Goal: Task Accomplishment & Management: Manage account settings

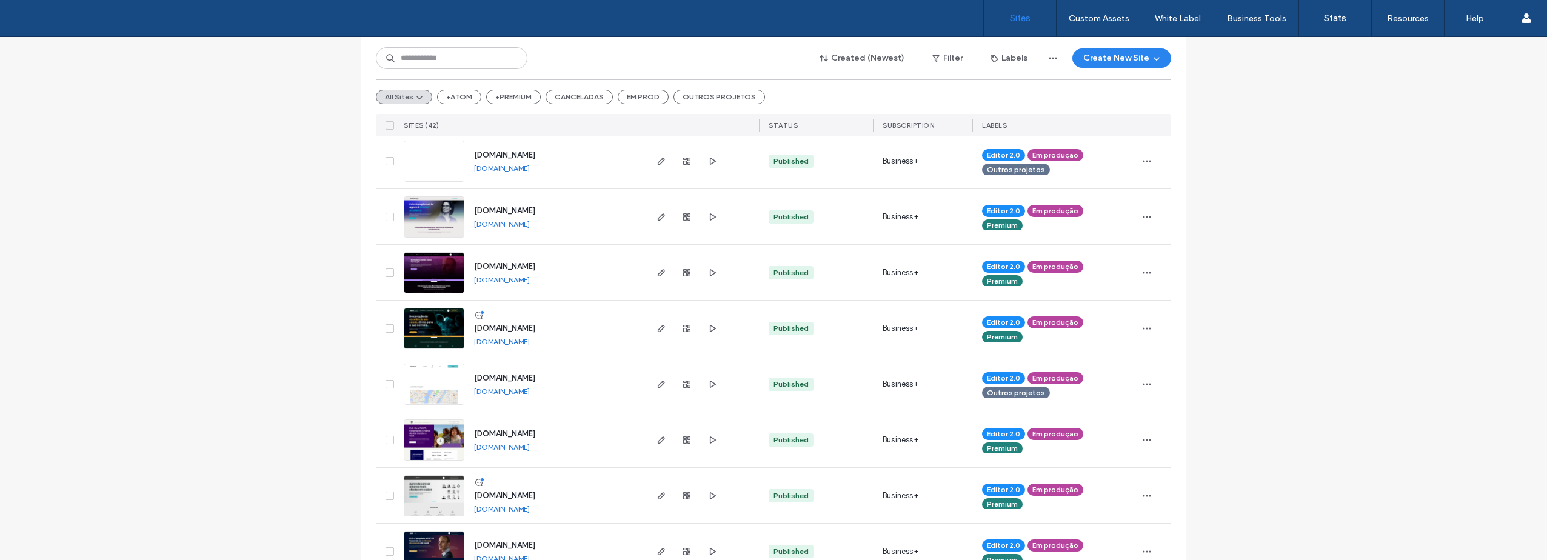
scroll to position [545, 0]
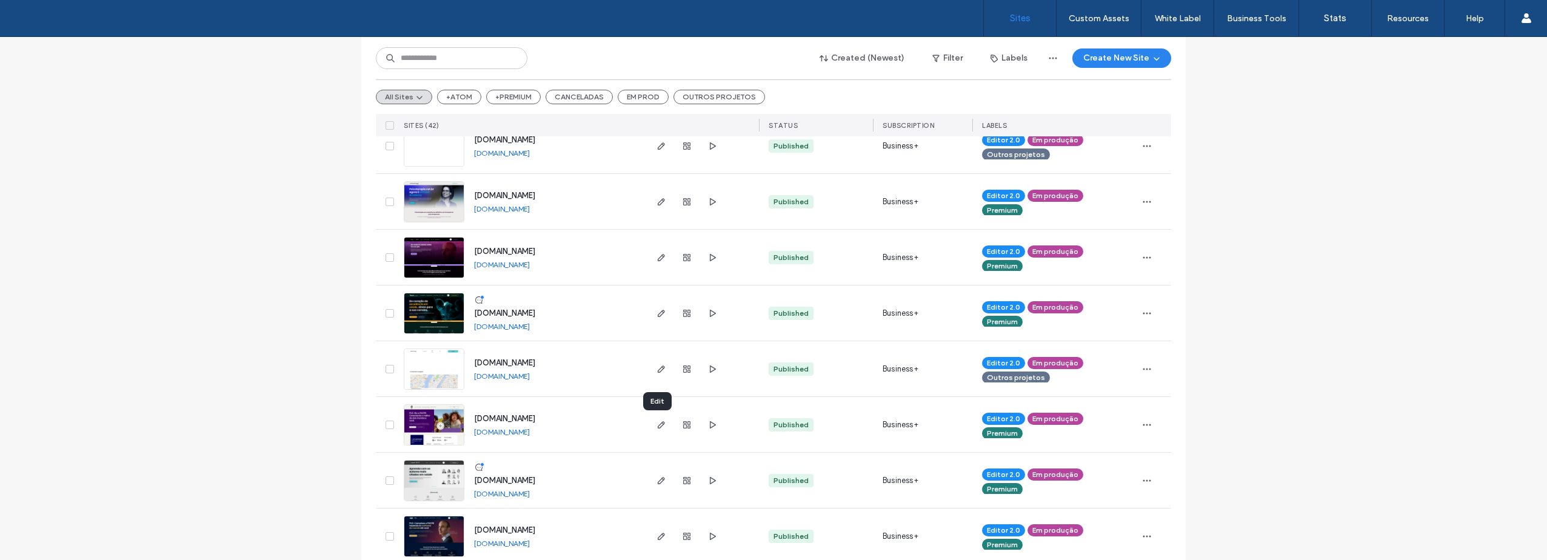
drag, startPoint x: 657, startPoint y: 421, endPoint x: 591, endPoint y: 438, distance: 68.2
drag, startPoint x: 591, startPoint y: 438, endPoint x: 564, endPoint y: 433, distance: 27.7
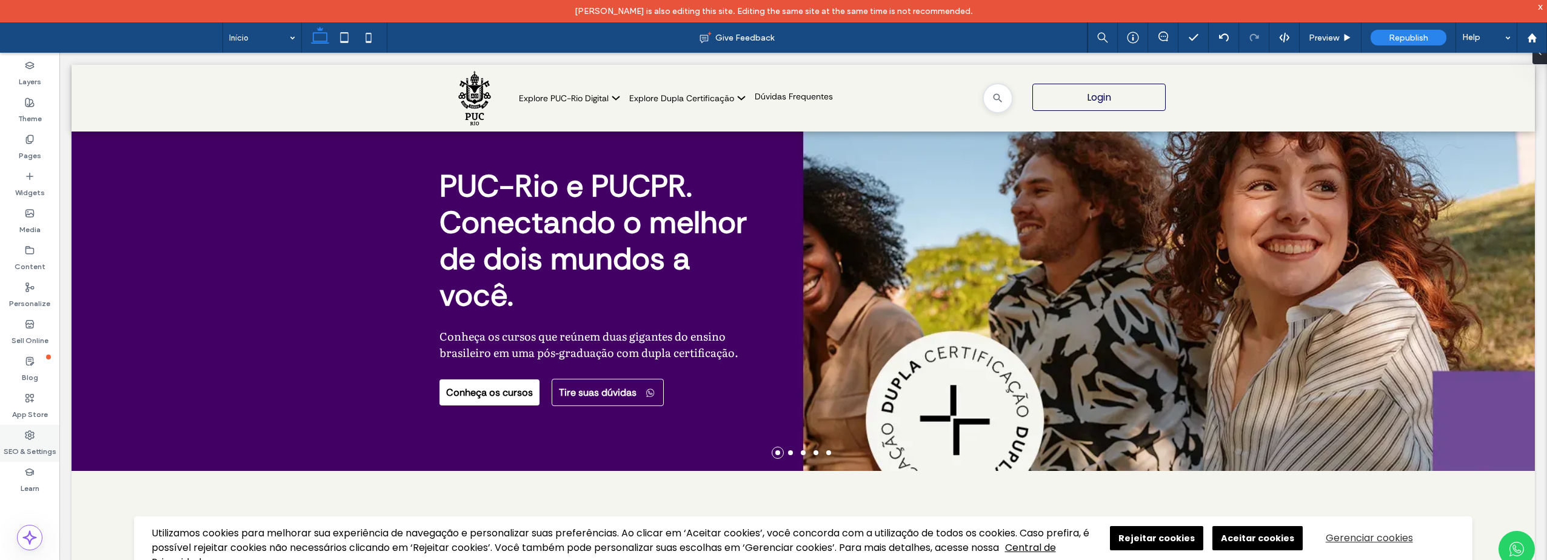
click at [30, 450] on label "SEO & Settings" at bounding box center [30, 448] width 53 height 17
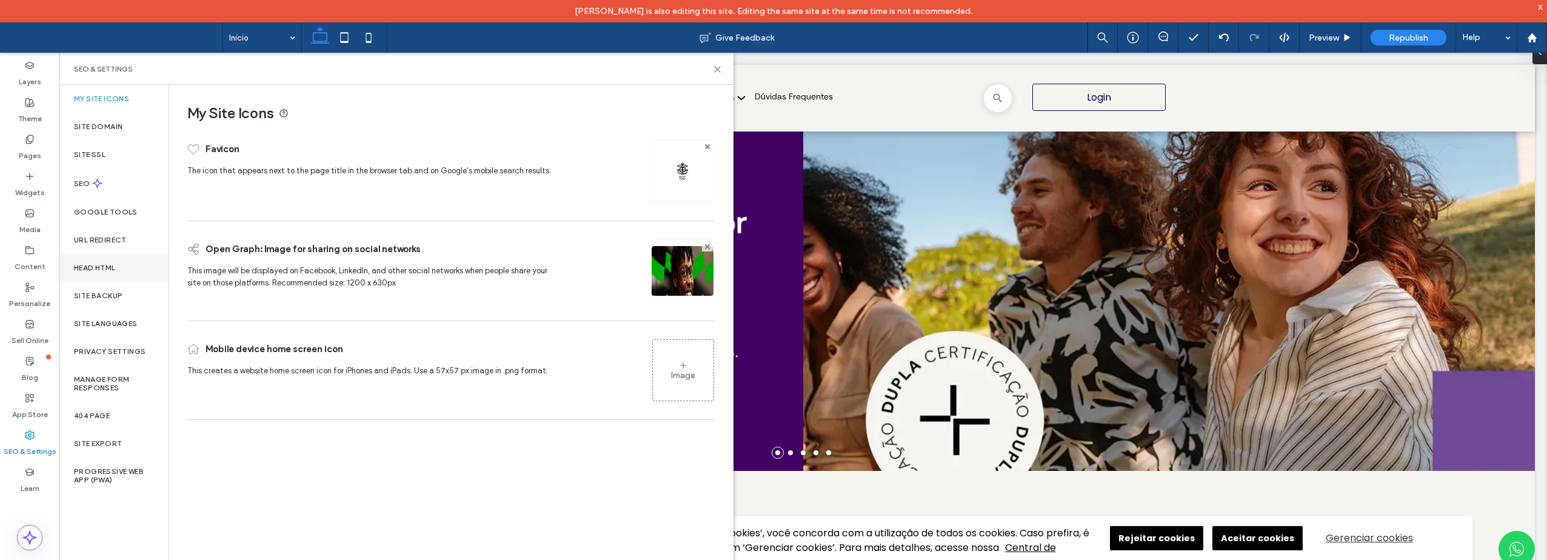
click at [103, 265] on label "Head HTML" at bounding box center [95, 268] width 42 height 8
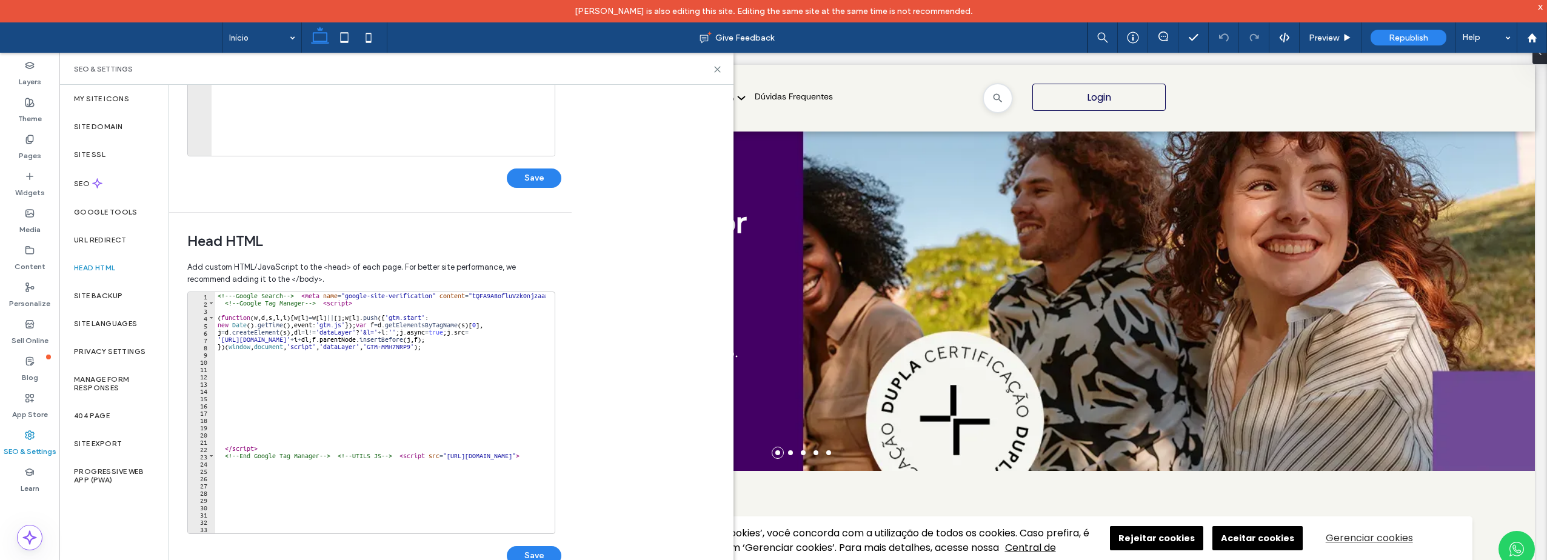
scroll to position [270, 0]
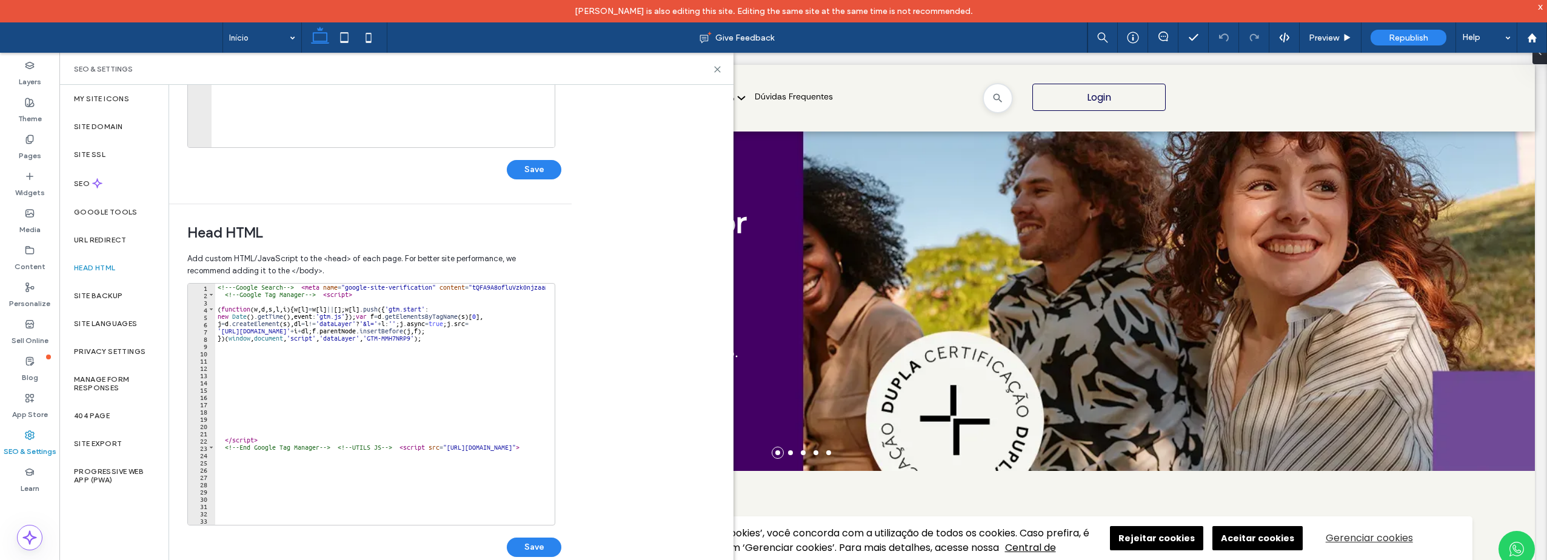
click at [617, 263] on div "Body end HTML Enter your own custom HTML/​JavaScript to be added just before th…" at bounding box center [451, 334] width 564 height 498
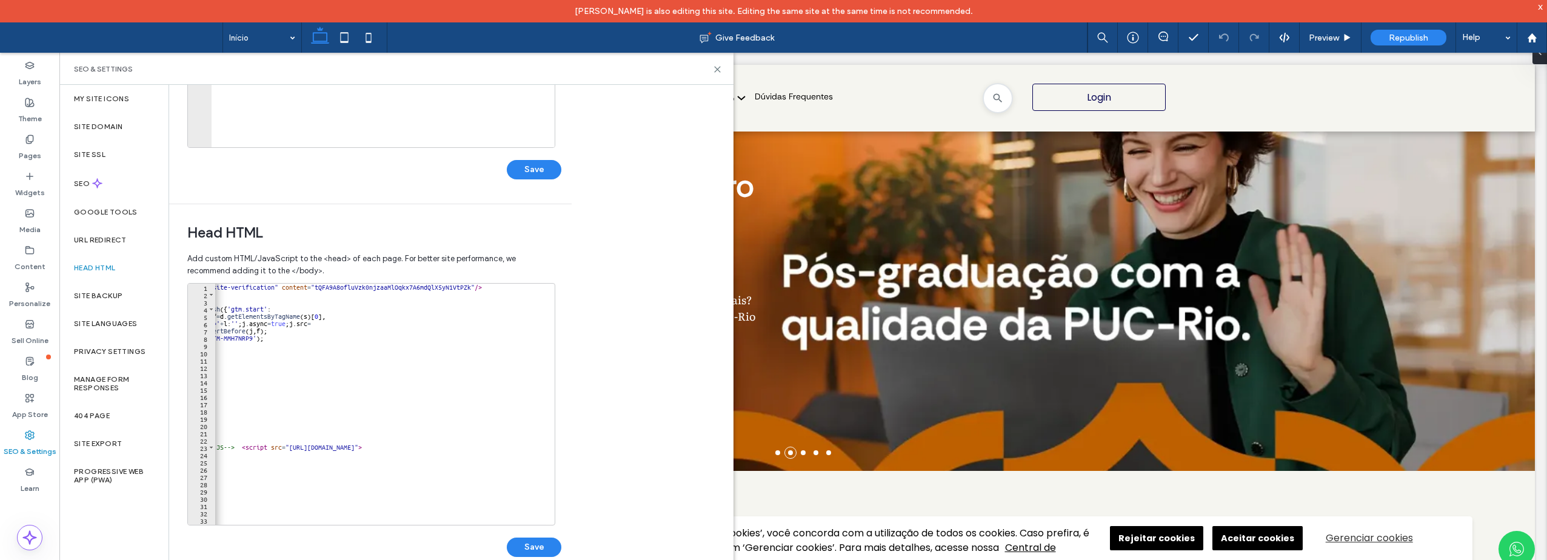
scroll to position [0, 0]
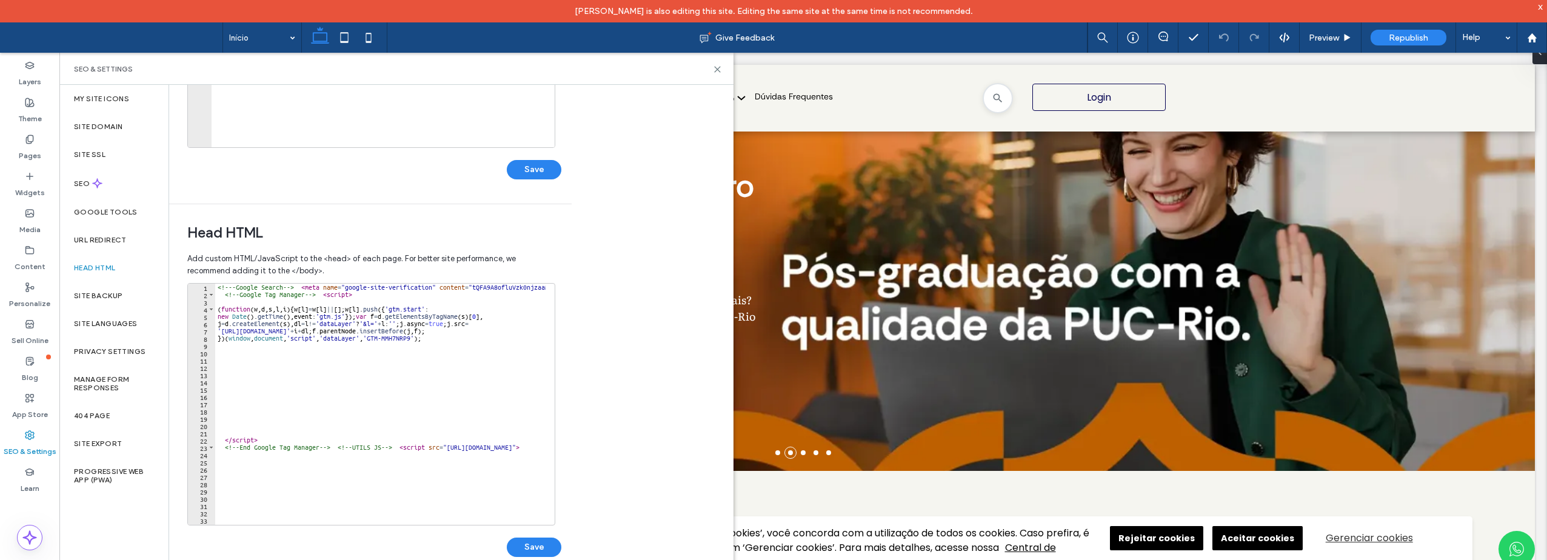
click at [345, 447] on div "<!-- -Google Search --> < meta name = "google-site-verification" content = "tQF…" at bounding box center [1034, 407] width 1638 height 247
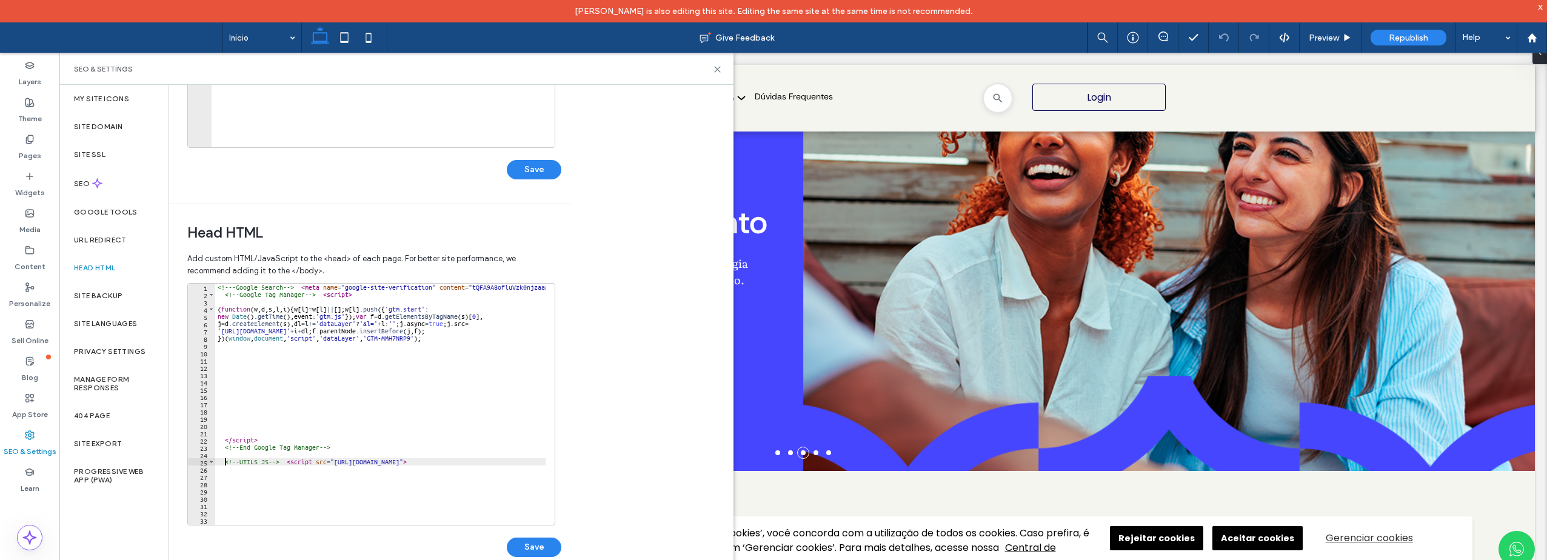
scroll to position [73, 0]
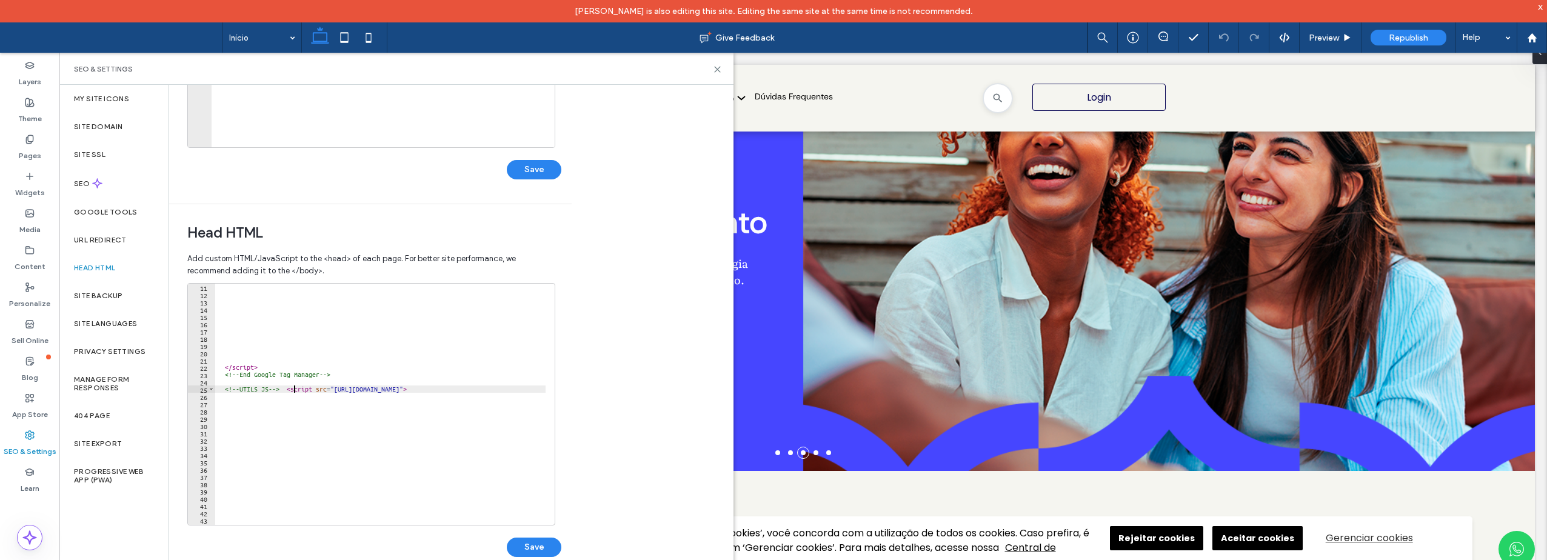
click at [294, 389] on div "</ script > <!-- End Google Tag Manager --> <!-- UTILS JS --> < script src = "h…" at bounding box center [1034, 407] width 1638 height 247
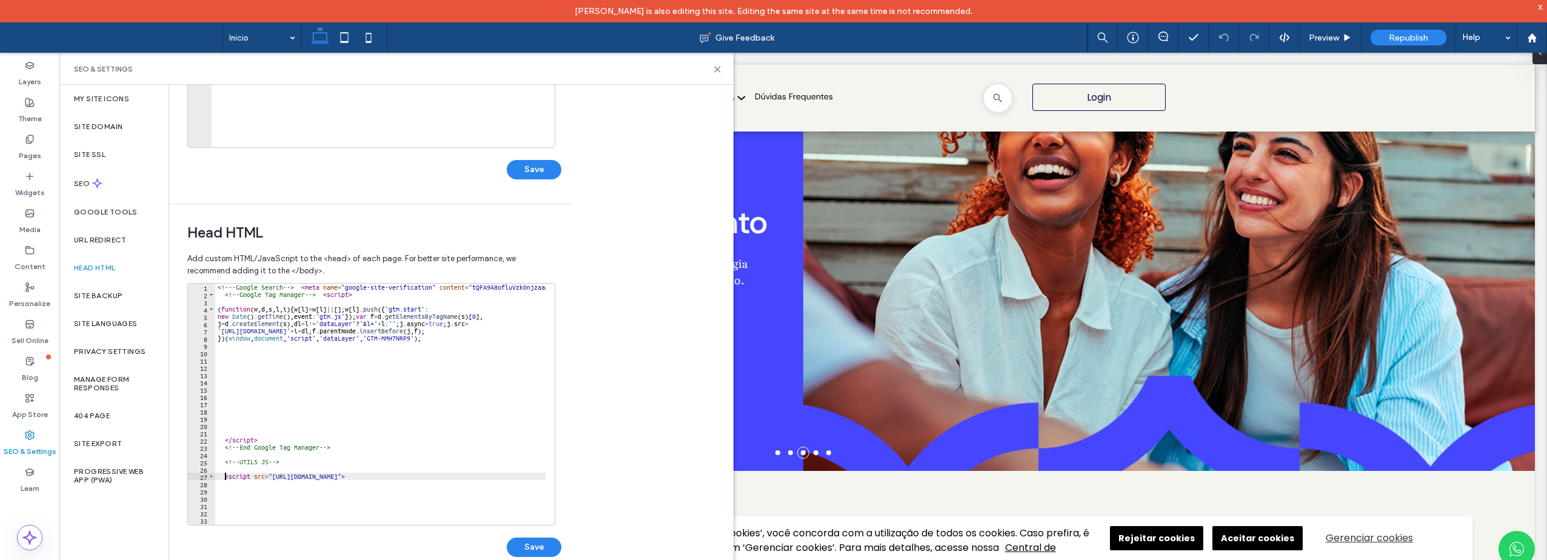
click at [332, 293] on div "<!-- -Google Search --> < meta name = "google-site-verification" content = "tQF…" at bounding box center [1034, 407] width 1638 height 247
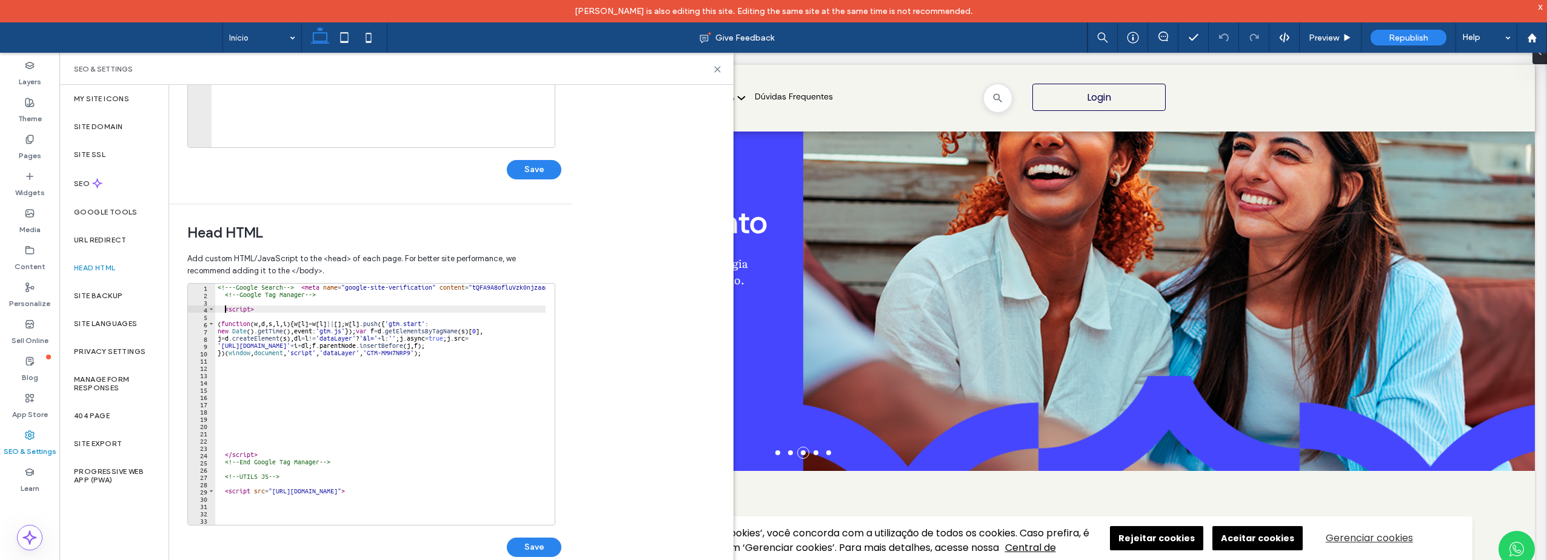
click at [224, 296] on div "<!-- -Google Search --> < meta name = "google-site-verification" content = "tQF…" at bounding box center [1034, 407] width 1638 height 247
drag, startPoint x: 225, startPoint y: 319, endPoint x: 215, endPoint y: 318, distance: 10.3
click at [215, 318] on div "**********" at bounding box center [371, 404] width 368 height 242
type textarea "********"
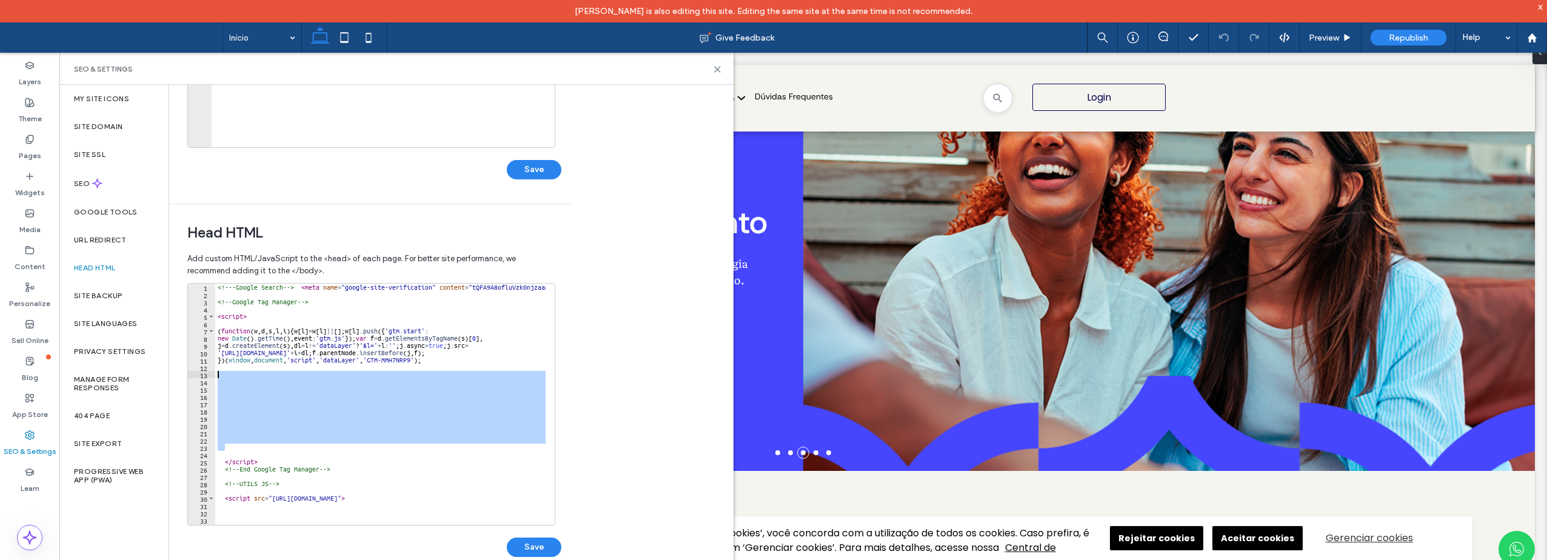
drag, startPoint x: 261, startPoint y: 450, endPoint x: 215, endPoint y: 376, distance: 87.4
click at [215, 376] on div "******** 1 2 3 4 5 6 7 8 9 10 11 12 13 14 15 16 17 18 19 20 21 22 23 24 25 26 2…" at bounding box center [371, 404] width 368 height 242
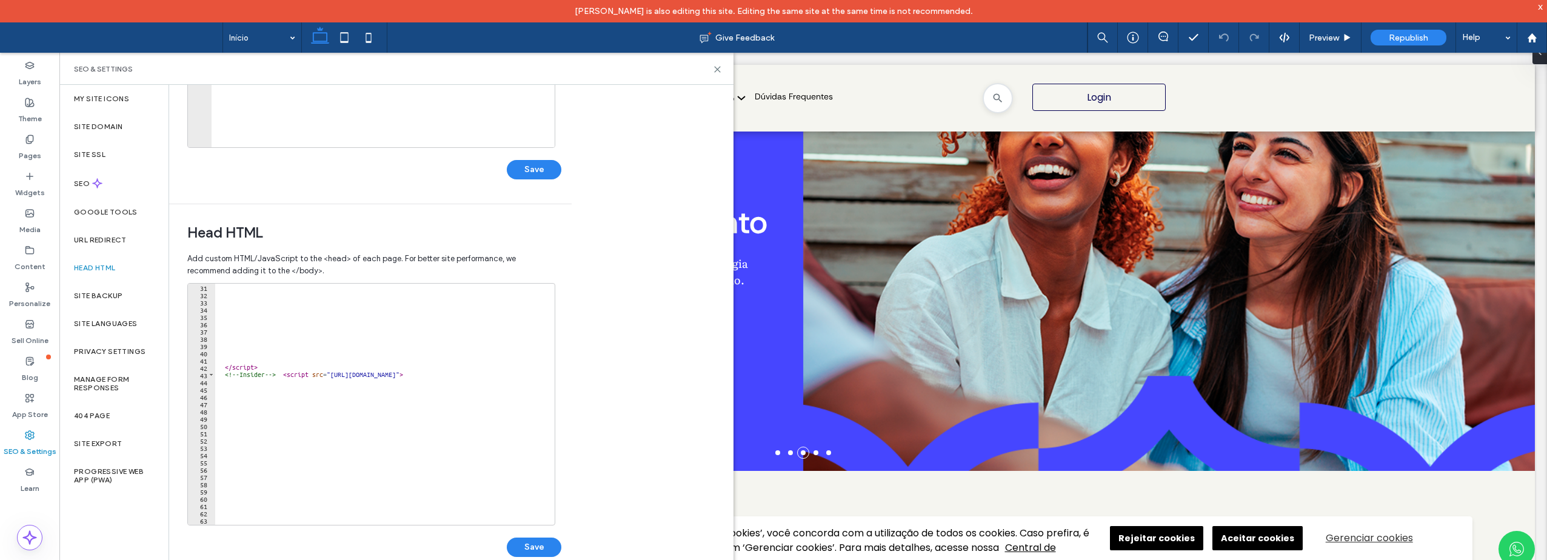
scroll to position [218, 0]
click at [289, 373] on div "</ script > <!-- Insider --> < script src = "https://pucriodigital.api.useinsid…" at bounding box center [1034, 407] width 1638 height 247
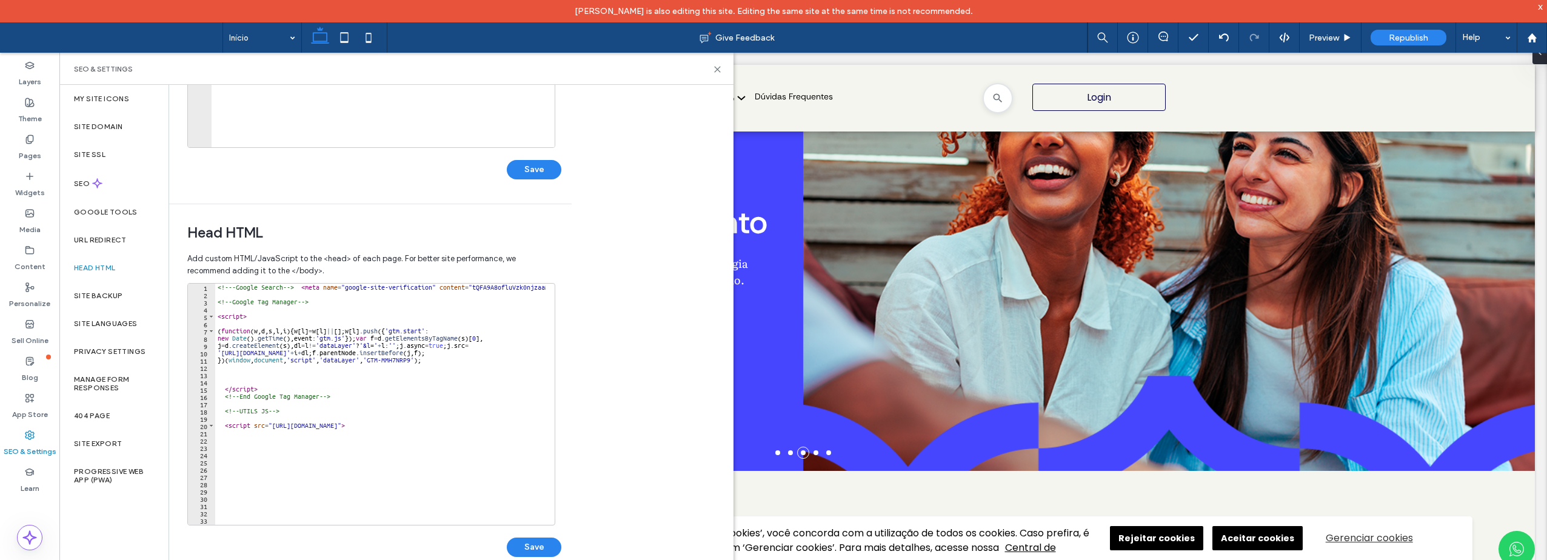
scroll to position [0, 0]
click at [301, 287] on div "<!-- -Google Search --> < meta name = "google-site-verification" content = "tQF…" at bounding box center [1034, 407] width 1638 height 247
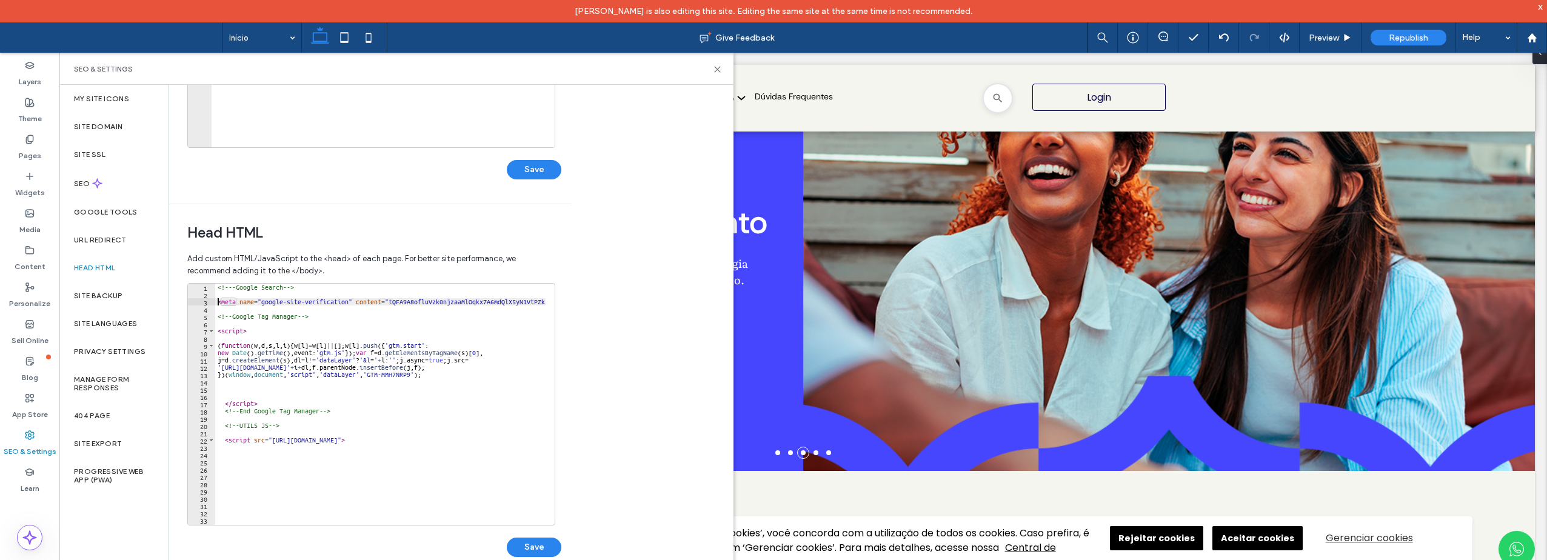
type textarea "**********"
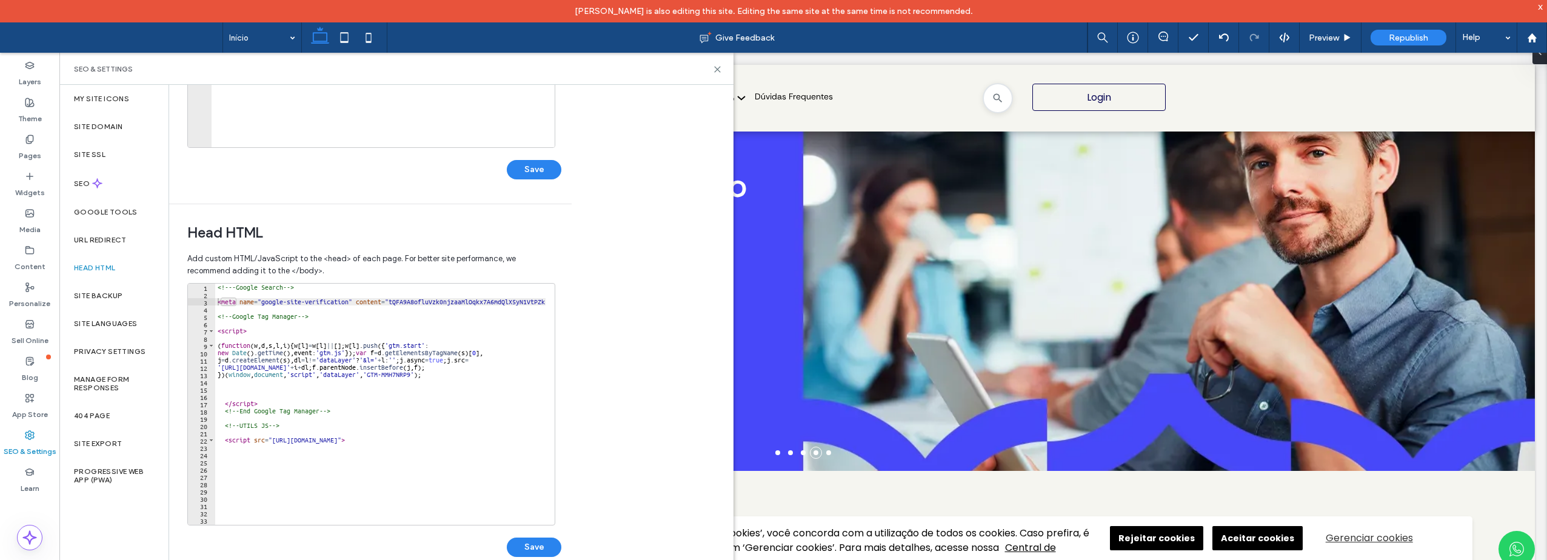
click at [613, 246] on div "**********" at bounding box center [451, 334] width 564 height 498
click at [719, 67] on use at bounding box center [717, 69] width 5 height 5
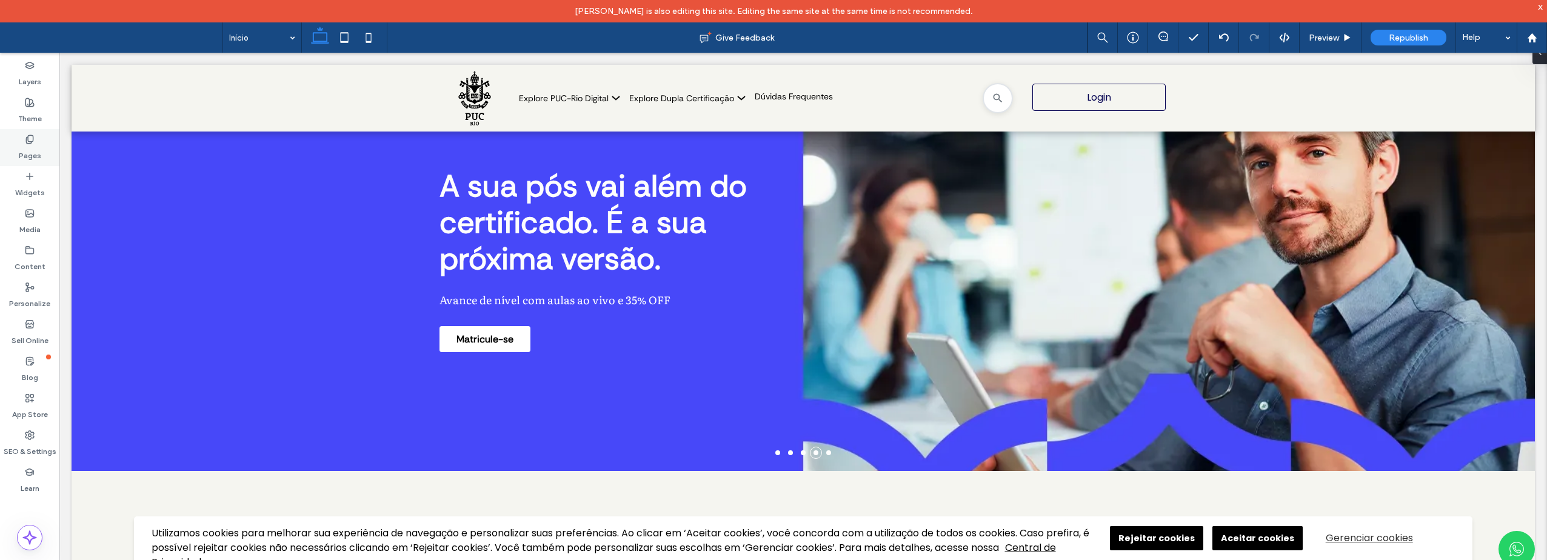
click at [26, 146] on label "Pages" at bounding box center [30, 152] width 22 height 17
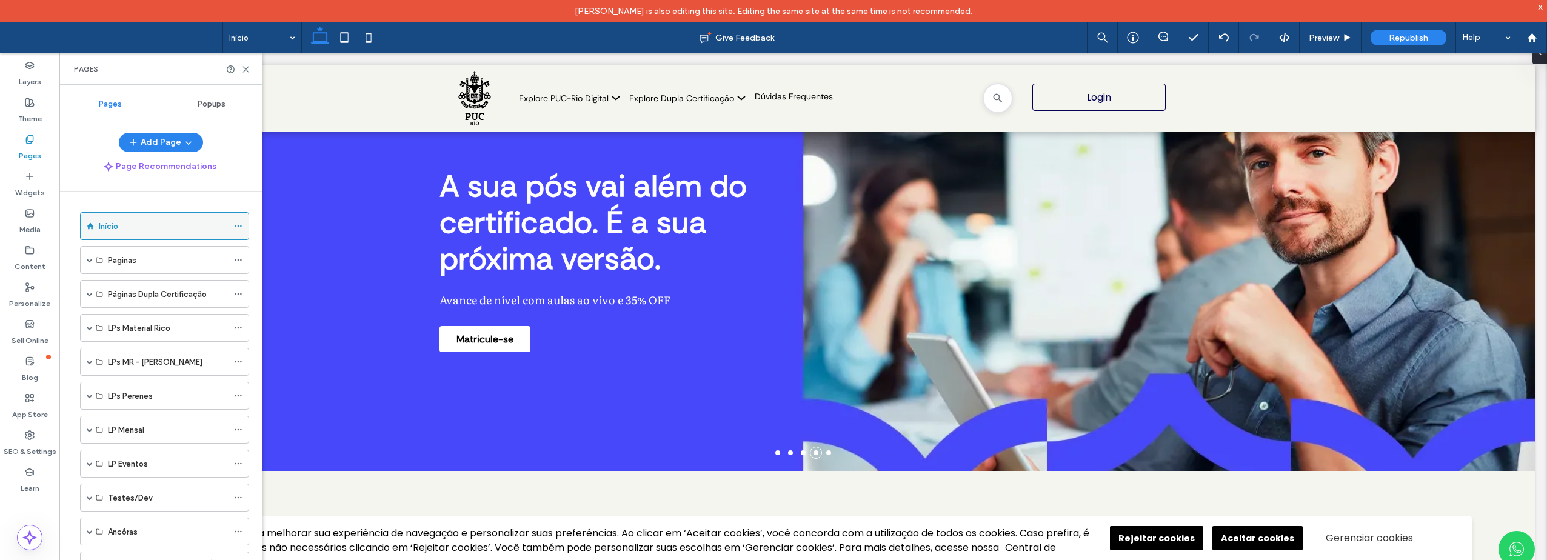
click at [236, 228] on icon at bounding box center [238, 226] width 8 height 8
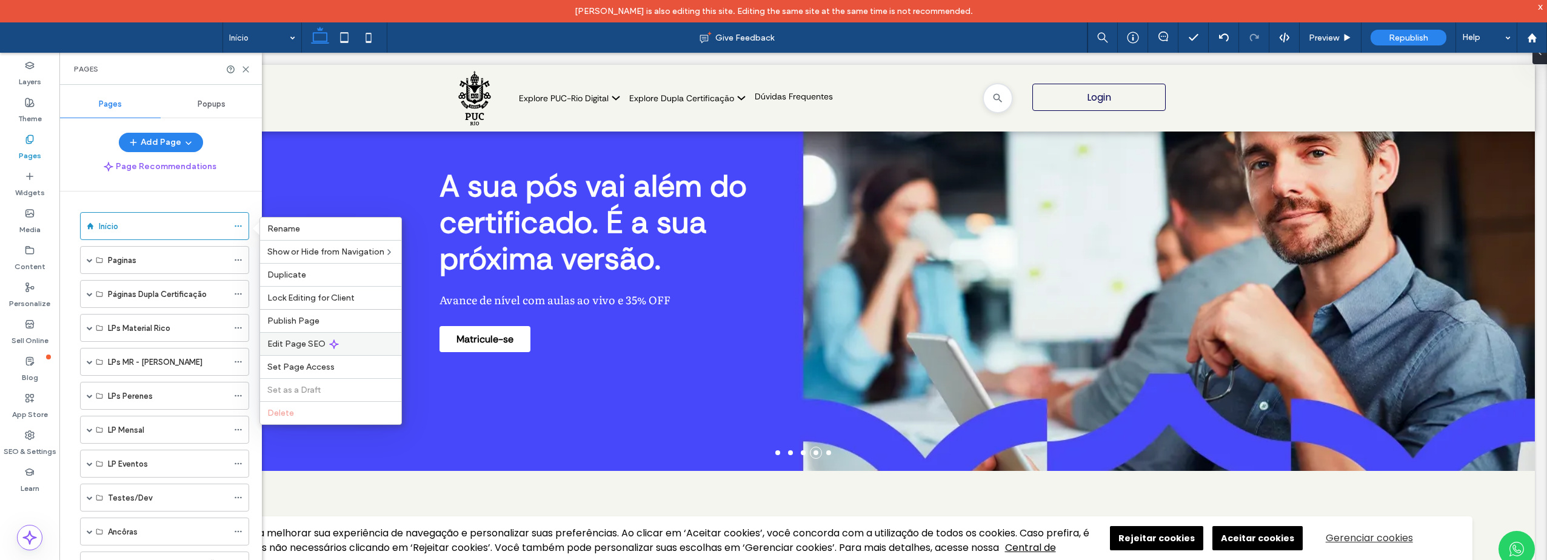
click at [294, 341] on span "Edit Page SEO" at bounding box center [296, 344] width 58 height 10
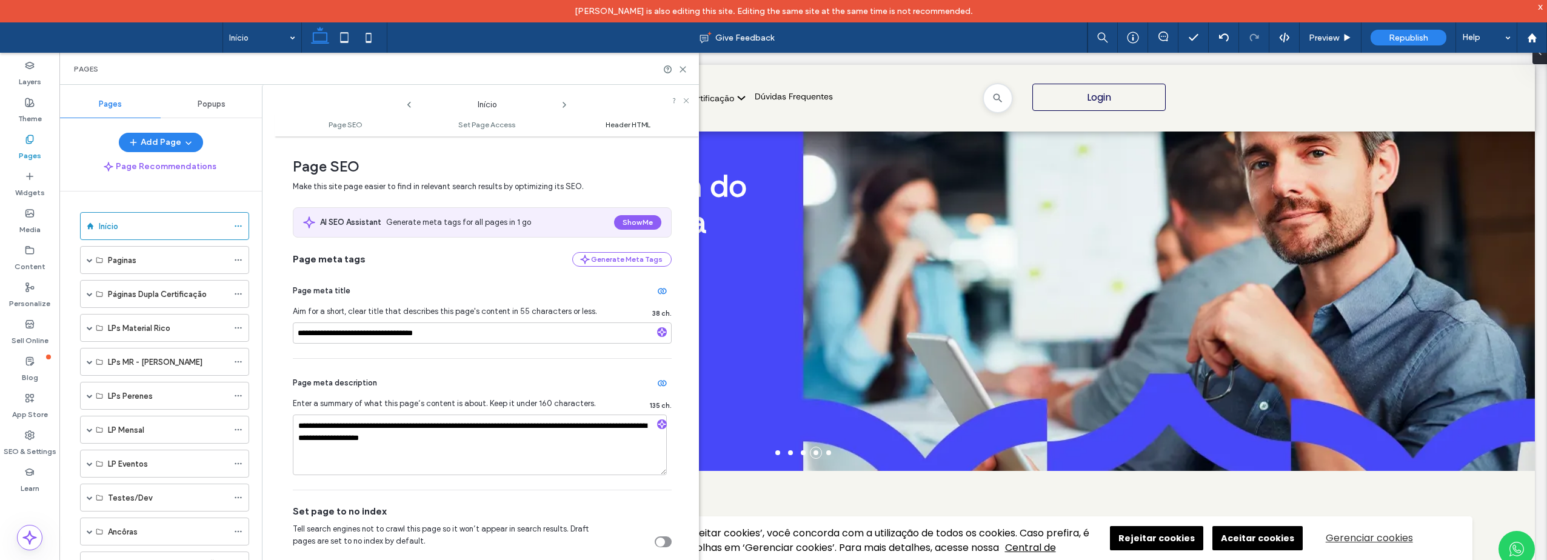
click at [615, 127] on span "Header HTML" at bounding box center [627, 124] width 45 height 9
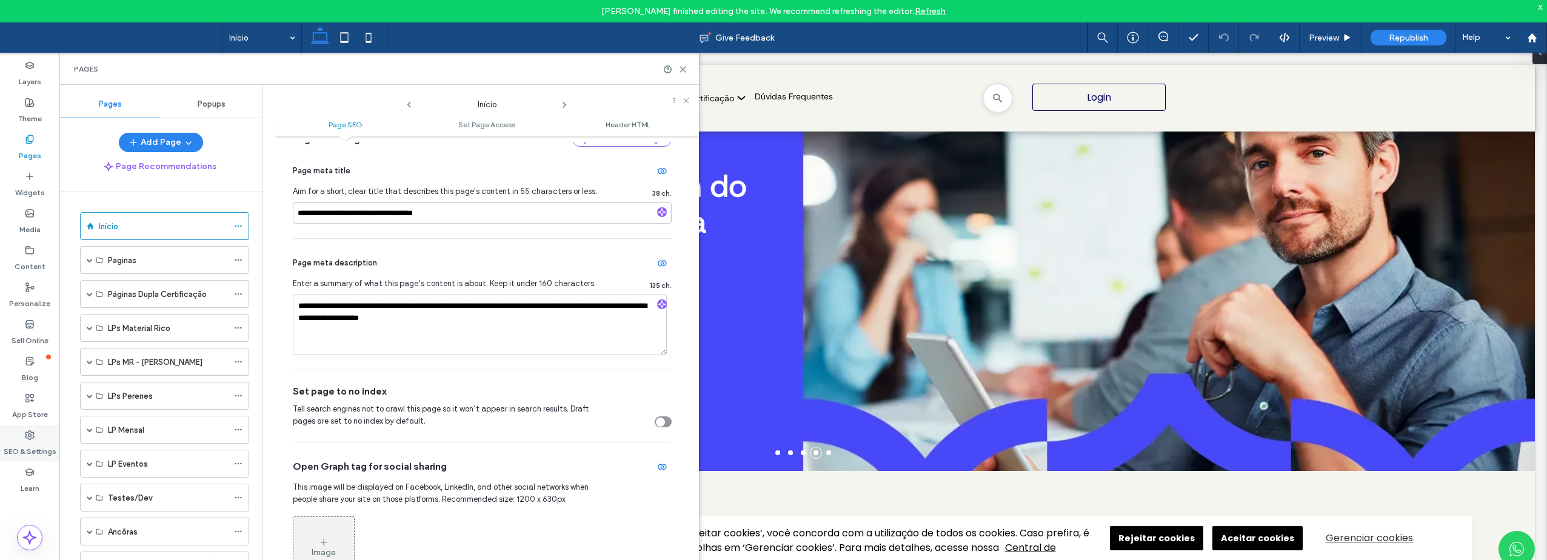
click at [25, 432] on icon at bounding box center [30, 435] width 10 height 10
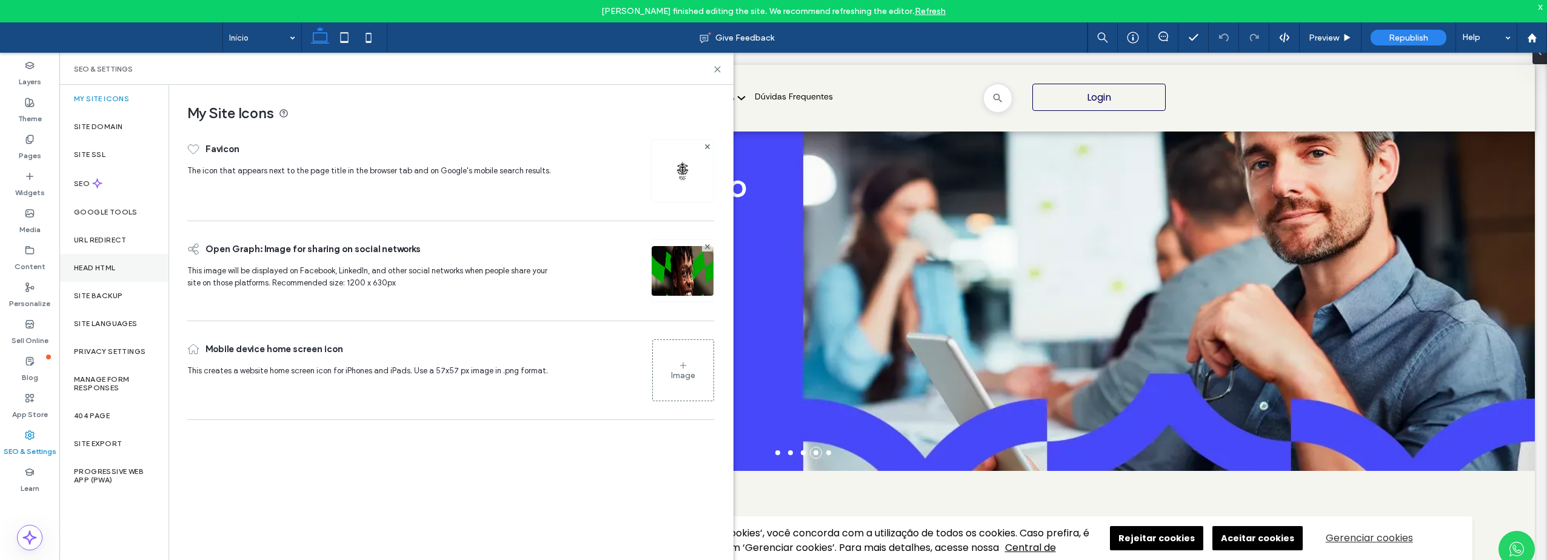
click at [107, 265] on label "Head HTML" at bounding box center [95, 268] width 42 height 8
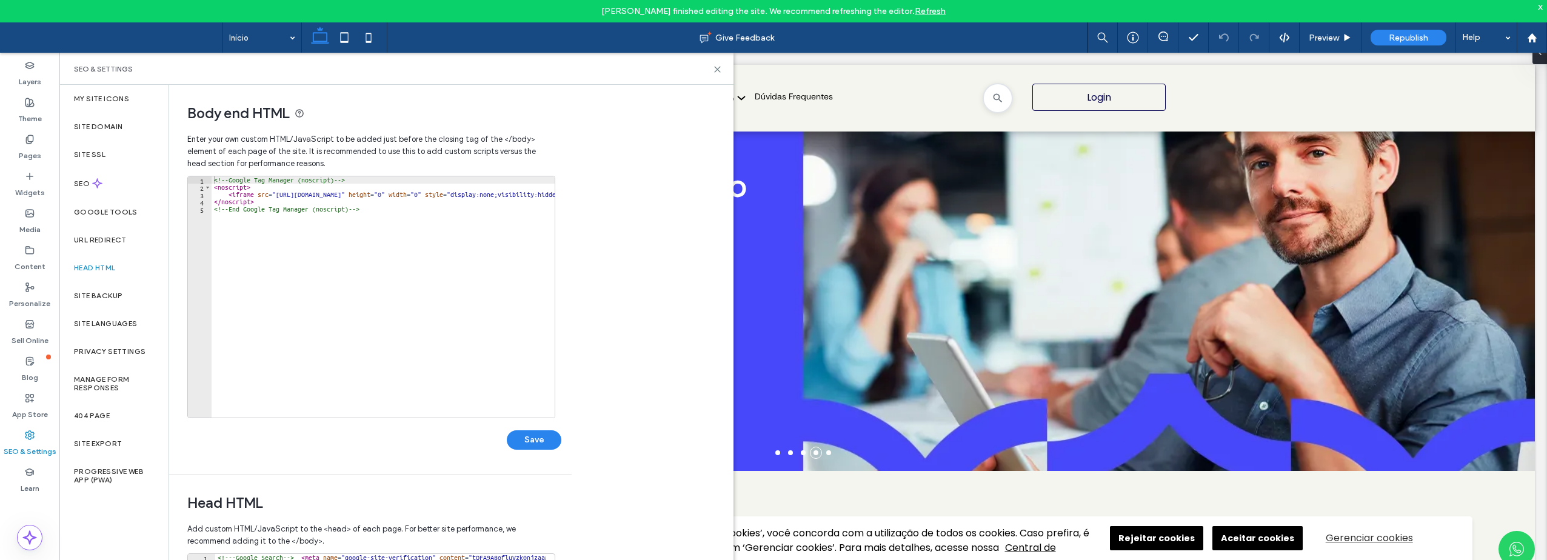
type textarea "**********"
drag, startPoint x: 436, startPoint y: 193, endPoint x: 479, endPoint y: 192, distance: 43.0
click at [479, 192] on div "<!-- Google Tag Manager (noscript) --> < noscript > < iframe src = "https://www…" at bounding box center [476, 304] width 528 height 256
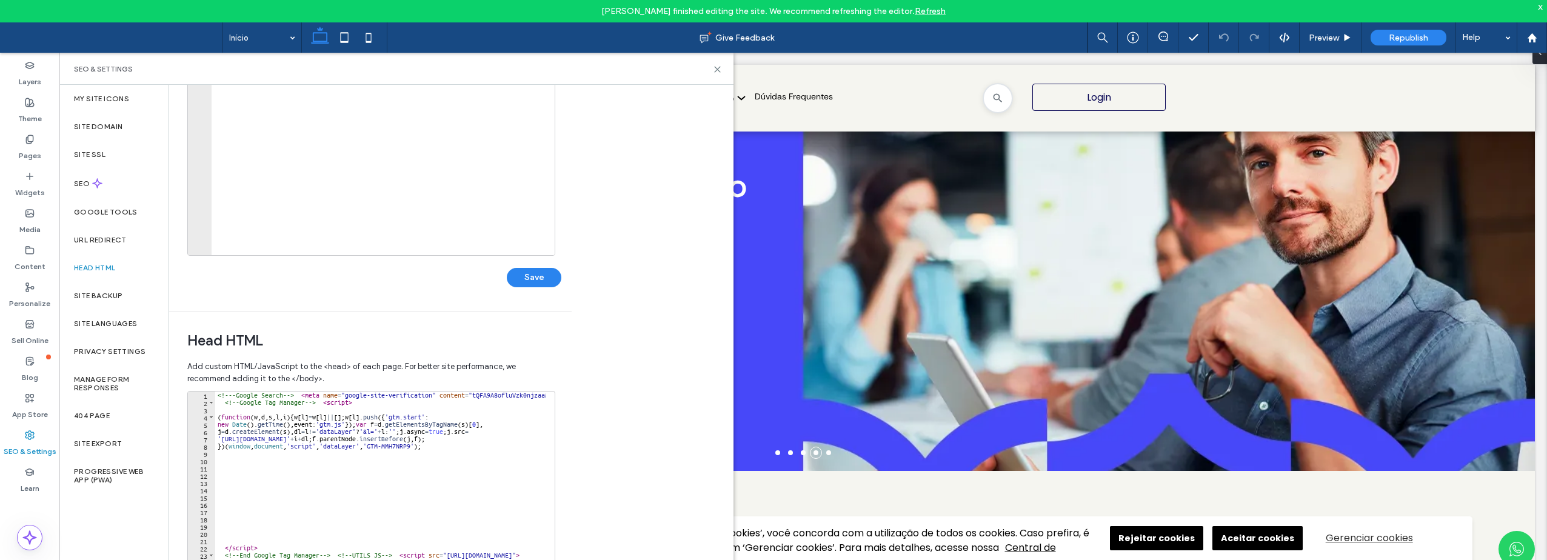
scroll to position [182, 0]
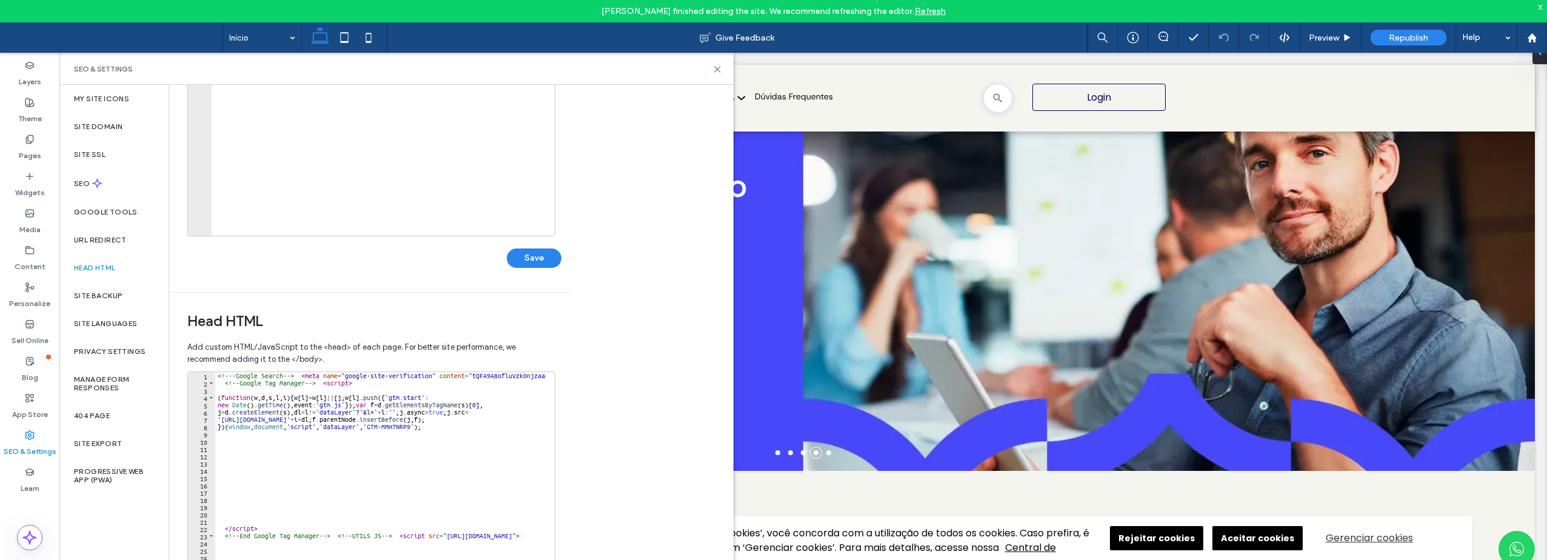
type textarea "**********"
drag, startPoint x: 365, startPoint y: 426, endPoint x: 411, endPoint y: 426, distance: 46.1
click at [411, 426] on div "<!-- -Google Search --> < meta name = "google-site-verification" content = "tQF…" at bounding box center [1034, 495] width 1638 height 247
